Goal: Communication & Community: Answer question/provide support

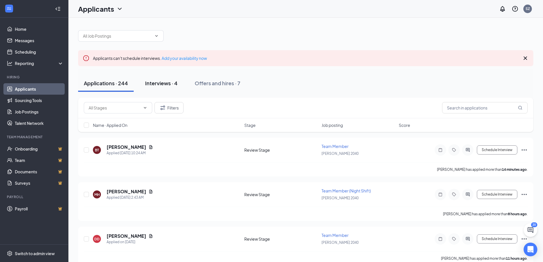
click at [171, 86] on div "Interviews · 4" at bounding box center [161, 83] width 32 height 7
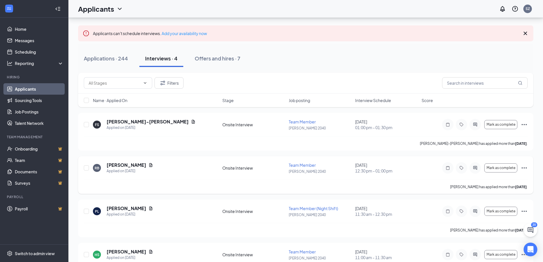
scroll to position [50, 0]
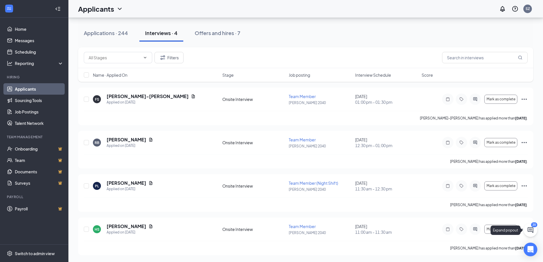
click at [530, 231] on icon "ChatActive" at bounding box center [530, 230] width 7 height 7
click at [491, 255] on icon "ChevronUp" at bounding box center [492, 255] width 4 height 2
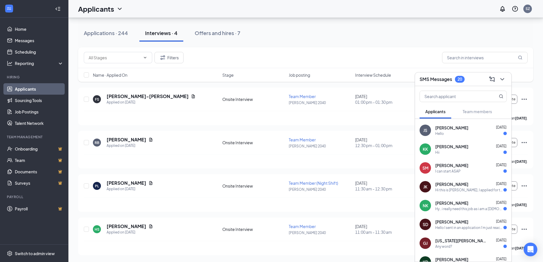
scroll to position [0, 0]
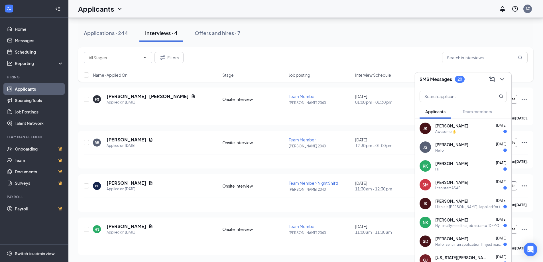
click at [456, 188] on div "I can start ASAP" at bounding box center [447, 188] width 25 height 5
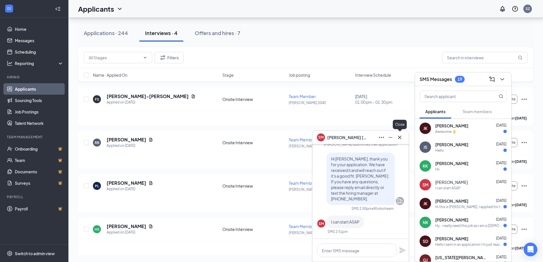
click at [396, 124] on div "Close" at bounding box center [400, 124] width 14 height 9
click at [397, 133] on div at bounding box center [399, 137] width 9 height 9
click at [400, 138] on icon "Cross" at bounding box center [399, 137] width 7 height 7
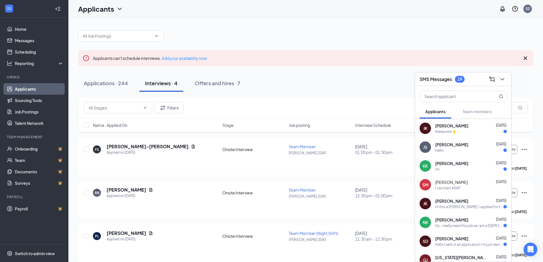
click at [334, 76] on div "Applications · 244 Interviews · 4 Offers and hires · 7" at bounding box center [305, 83] width 455 height 17
click at [503, 78] on icon "ChevronDown" at bounding box center [502, 79] width 7 height 7
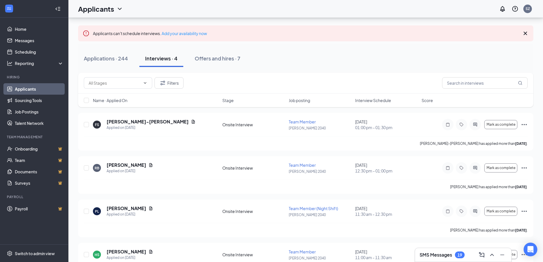
scroll to position [50, 0]
